Goal: Information Seeking & Learning: Learn about a topic

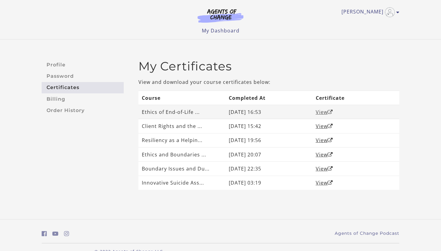
click at [193, 112] on link "View" at bounding box center [324, 112] width 17 height 7
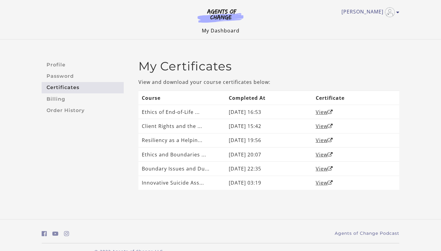
click at [193, 32] on link "My Dashboard" at bounding box center [221, 30] width 38 height 7
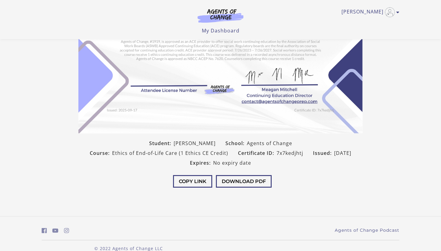
scroll to position [96, 0]
click at [242, 176] on button "Download PDF" at bounding box center [244, 182] width 56 height 13
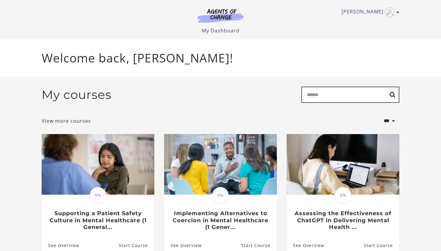
click at [312, 95] on input "Search" at bounding box center [351, 95] width 98 height 16
type input "******"
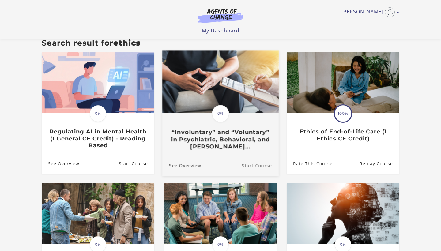
scroll to position [47, 0]
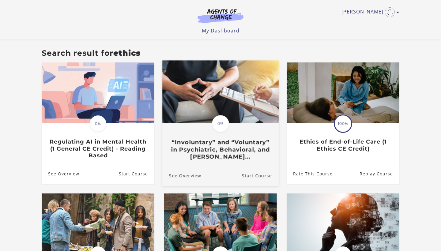
click at [226, 148] on h3 "“Involuntary” and “Voluntary” in Psychiatric, Behavioral, and [PERSON_NAME]..." at bounding box center [220, 149] width 103 height 21
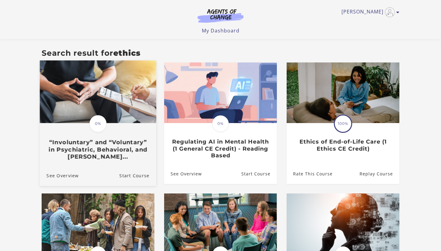
click at [98, 95] on img at bounding box center [98, 91] width 116 height 63
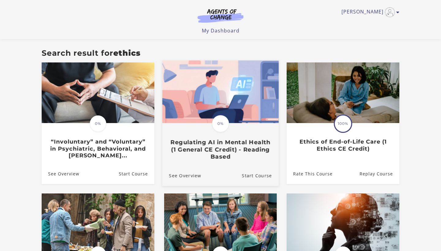
click at [233, 110] on img at bounding box center [220, 91] width 116 height 63
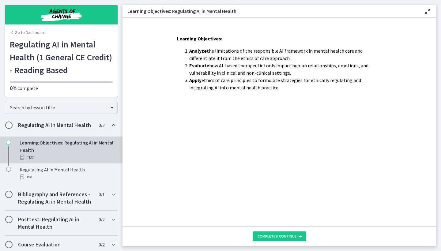
click at [43, 152] on div "Learning Objectives: Regulating AI in Mental Health Text" at bounding box center [68, 150] width 96 height 22
click at [63, 142] on div "Learning Objectives: Regulating AI in Mental Health Text" at bounding box center [68, 150] width 96 height 22
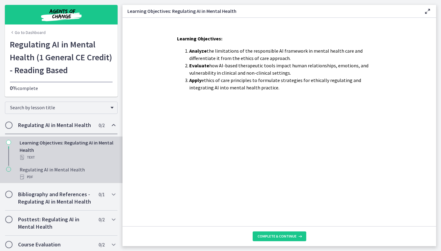
click at [36, 177] on div "PDF" at bounding box center [68, 176] width 96 height 7
